Goal: Task Accomplishment & Management: Manage account settings

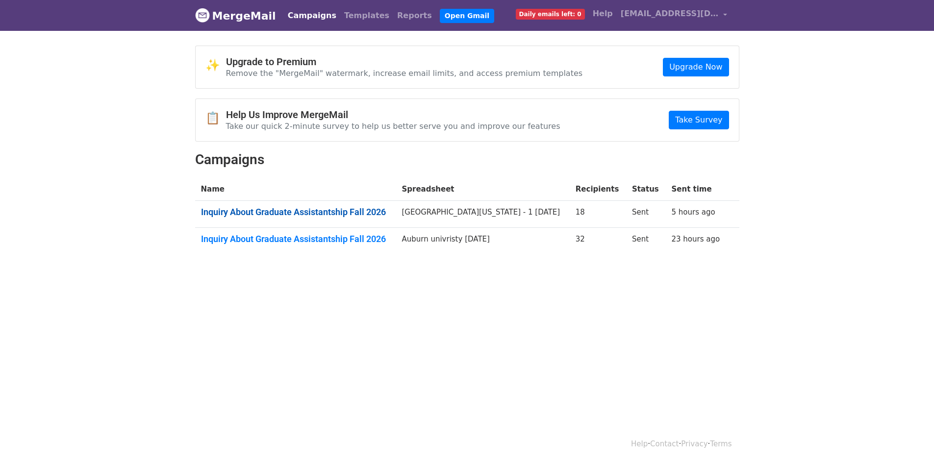
click at [366, 207] on link "Inquiry About Graduate Assistantship Fall 2026" at bounding box center [295, 212] width 189 height 11
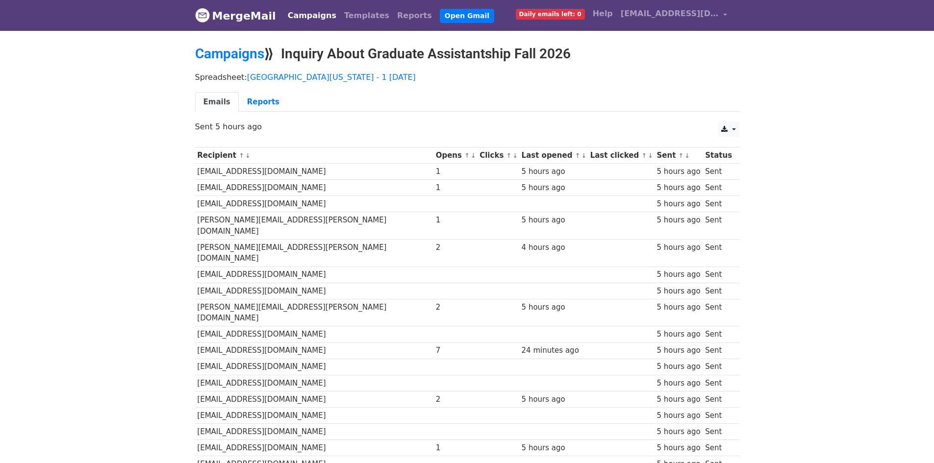
scroll to position [20, 0]
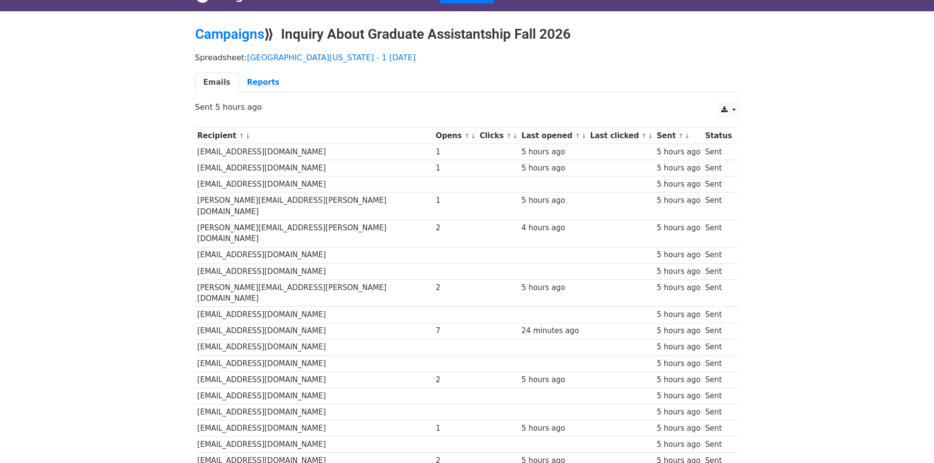
click at [433, 186] on td at bounding box center [455, 185] width 44 height 16
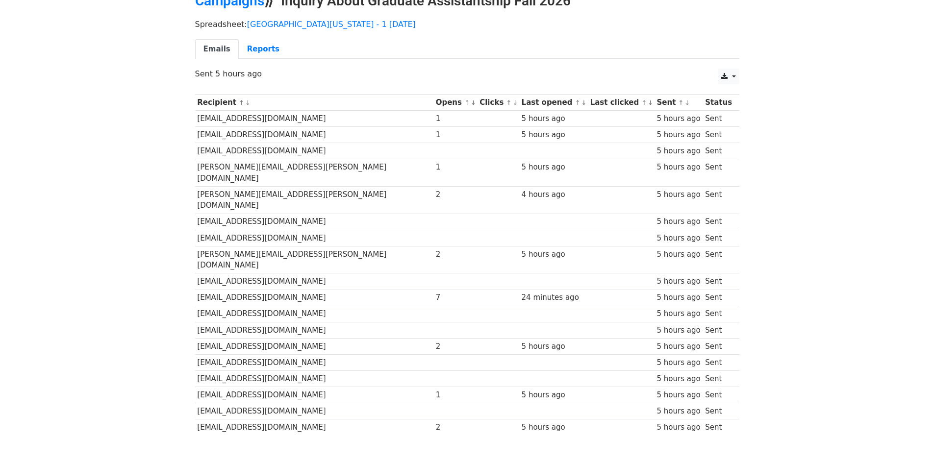
scroll to position [59, 0]
